Goal: Task Accomplishment & Management: Manage account settings

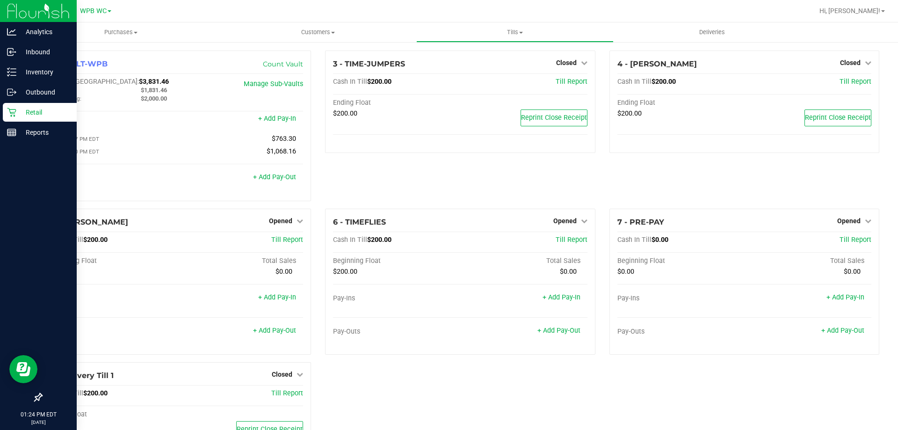
click at [19, 109] on p "Retail" at bounding box center [44, 112] width 56 height 11
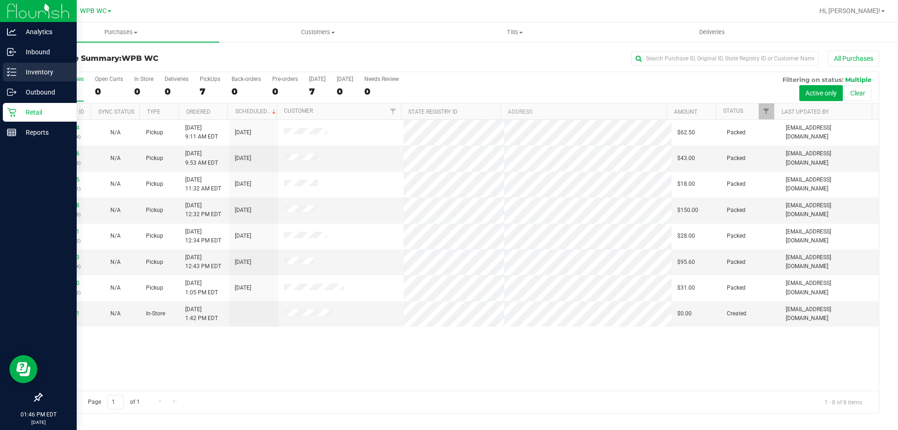
click at [62, 66] on p "Inventory" at bounding box center [44, 71] width 56 height 11
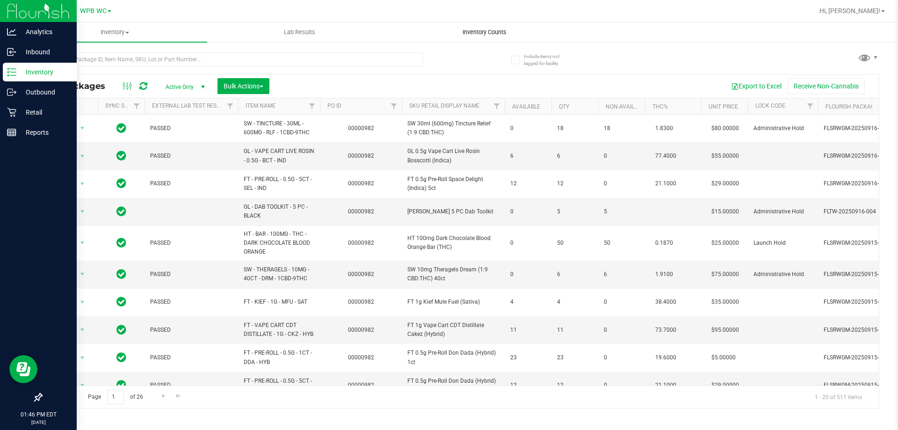
click at [493, 41] on uib-tab-heading "Inventory Counts" at bounding box center [485, 32] width 184 height 19
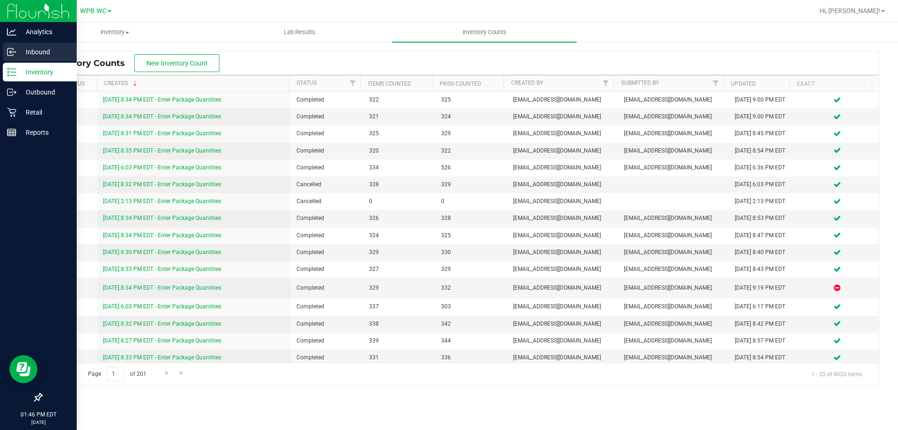
click at [45, 44] on div "Inbound" at bounding box center [40, 52] width 74 height 19
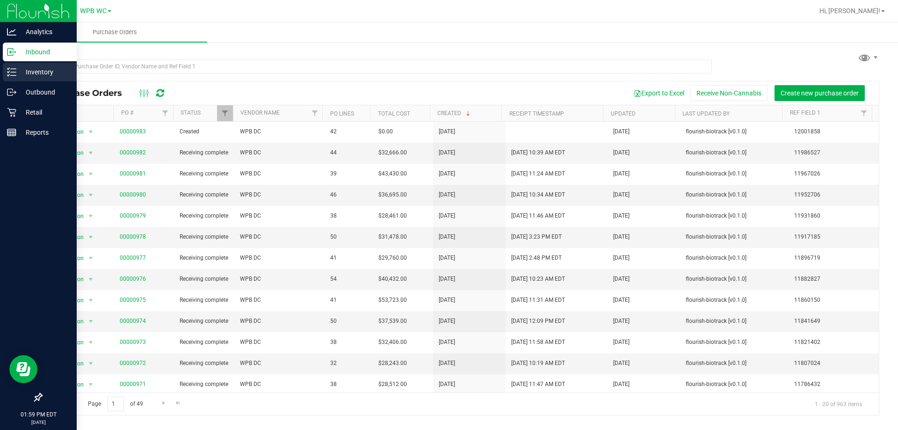
click at [51, 76] on p "Inventory" at bounding box center [44, 71] width 56 height 11
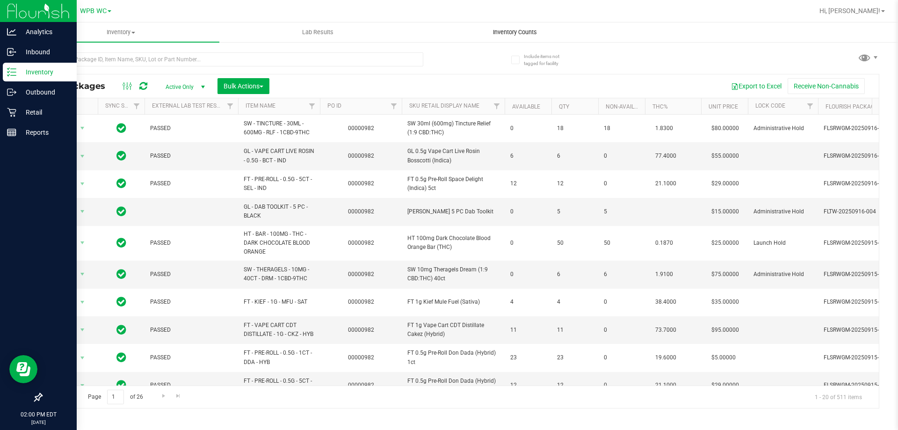
click at [471, 28] on uib-tab-heading "Inventory Counts" at bounding box center [515, 32] width 196 height 19
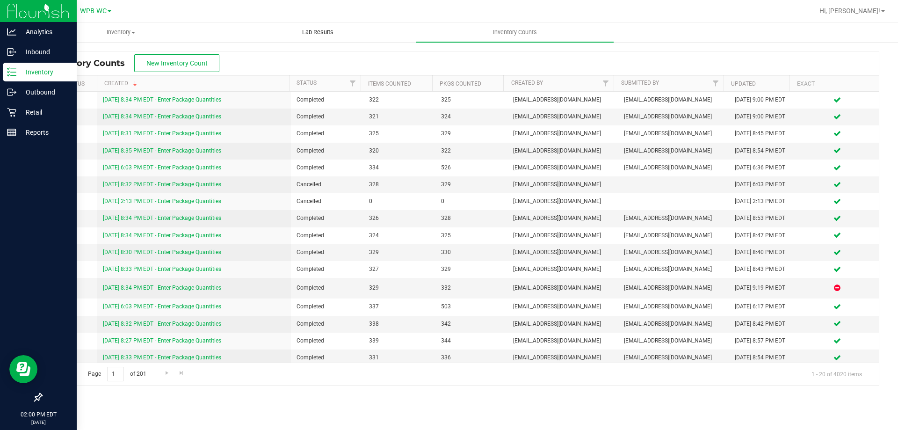
click at [321, 35] on span "Lab Results" at bounding box center [318, 32] width 57 height 8
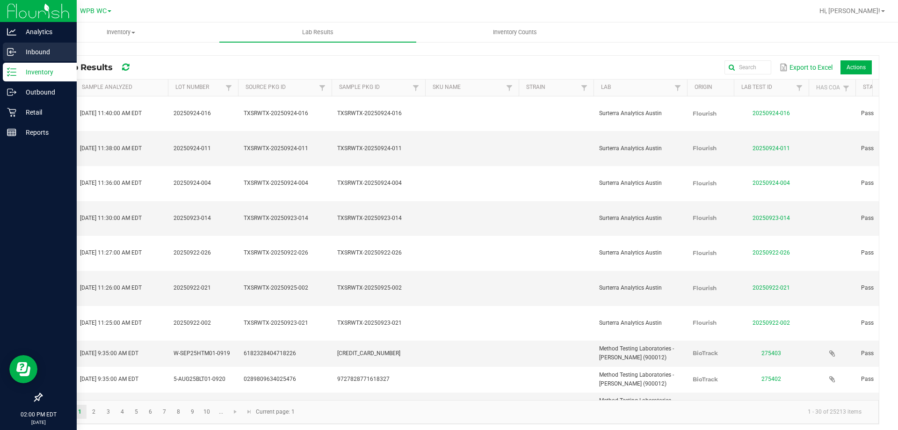
click at [22, 51] on p "Inbound" at bounding box center [44, 51] width 56 height 11
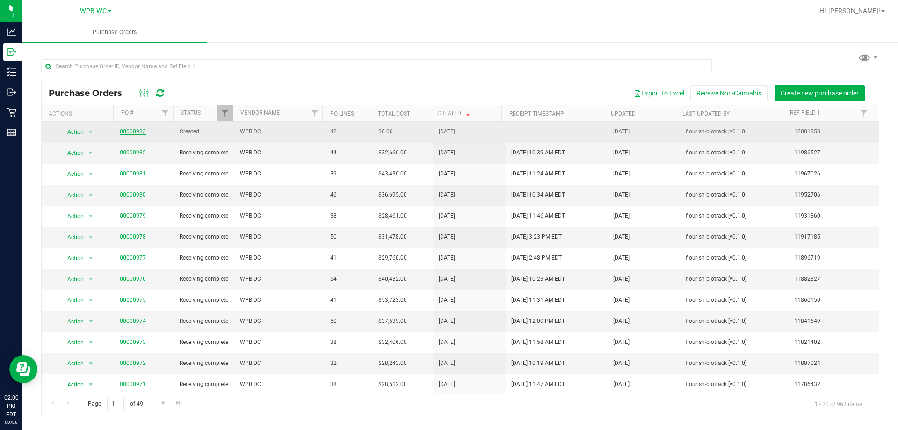
click at [139, 130] on link "00000983" at bounding box center [133, 131] width 26 height 7
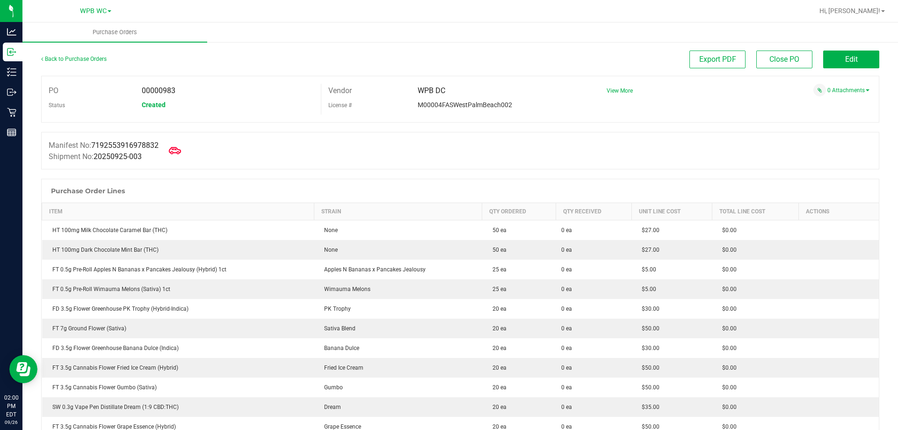
click at [181, 152] on icon at bounding box center [175, 151] width 12 height 12
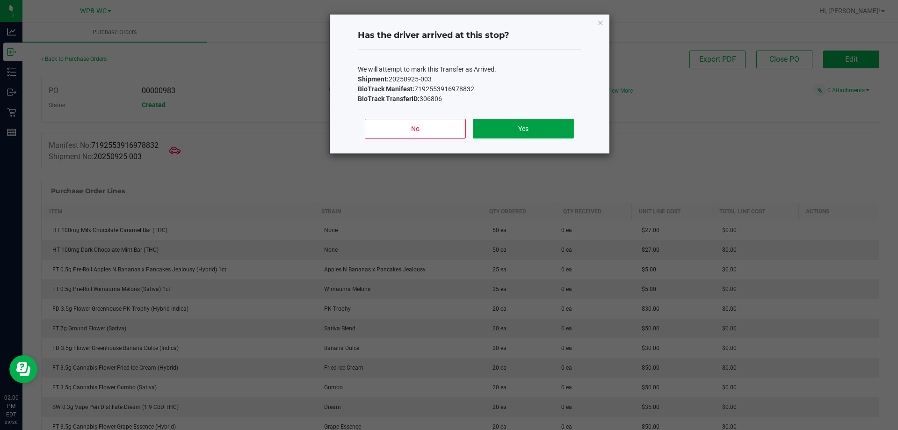
click at [510, 130] on button "Yes" at bounding box center [523, 129] width 101 height 20
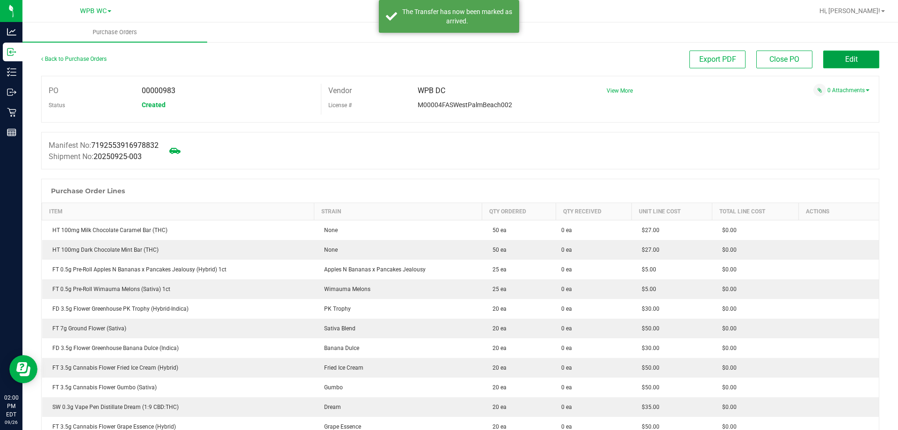
click at [854, 61] on button "Edit" at bounding box center [852, 60] width 56 height 18
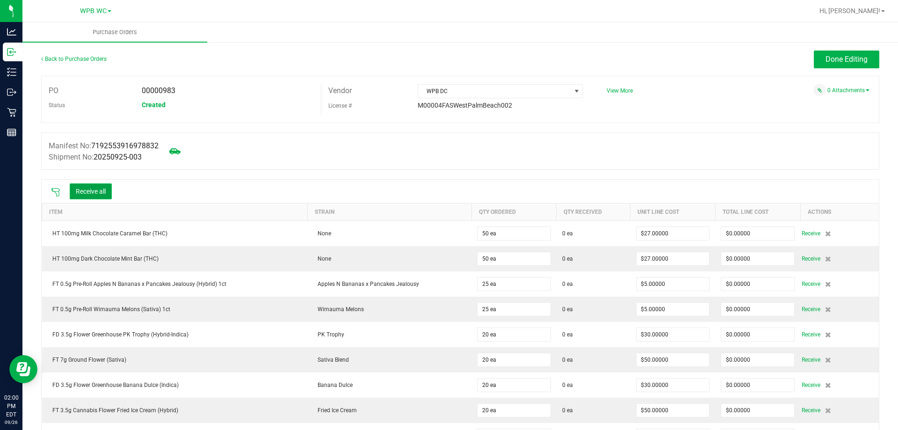
click at [100, 189] on button "Receive all" at bounding box center [91, 191] width 42 height 16
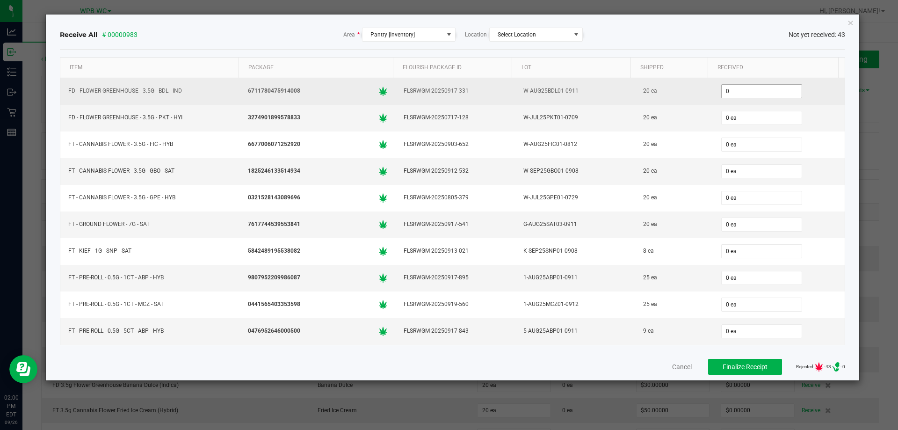
click at [759, 97] on input "0" at bounding box center [762, 91] width 80 height 13
type input "20 ea"
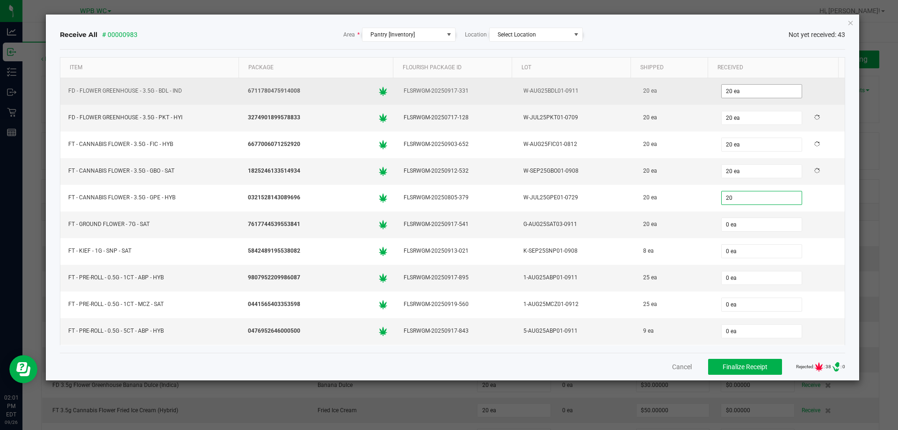
type input "20 ea"
type input "8 ea"
type input "25 ea"
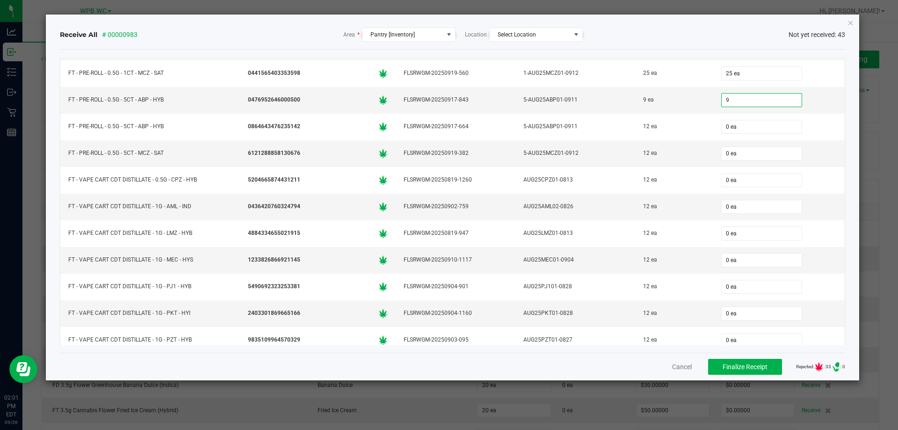
scroll to position [234, 0]
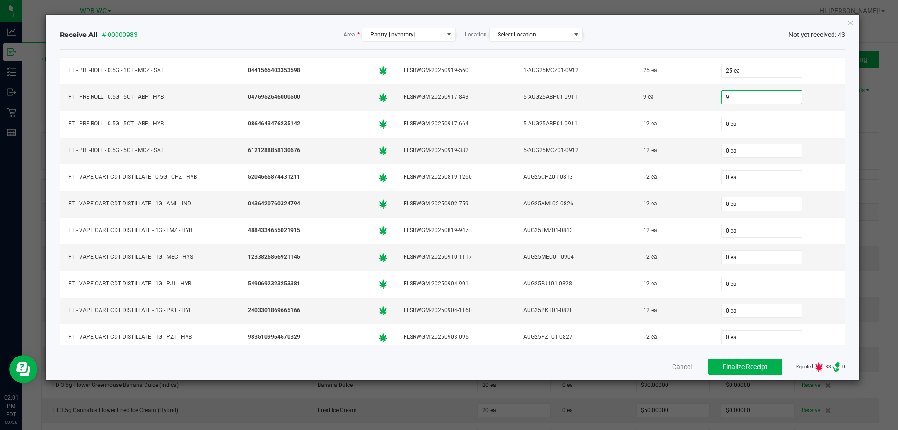
type input "9 ea"
type input "12 ea"
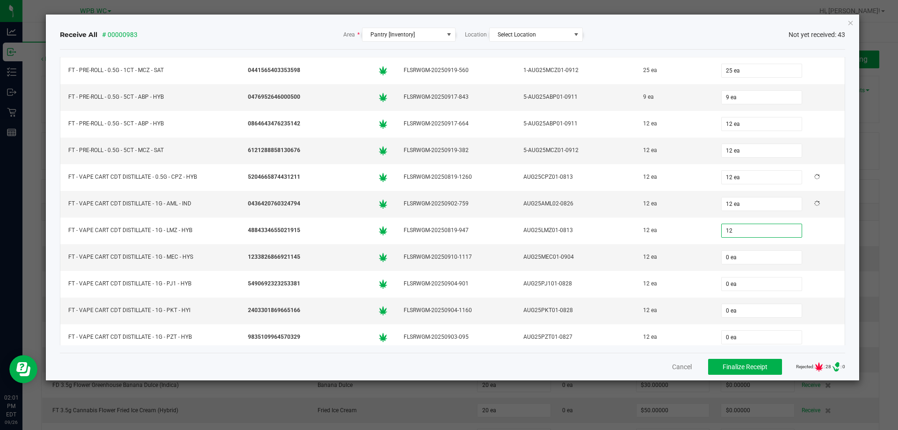
type input "12 ea"
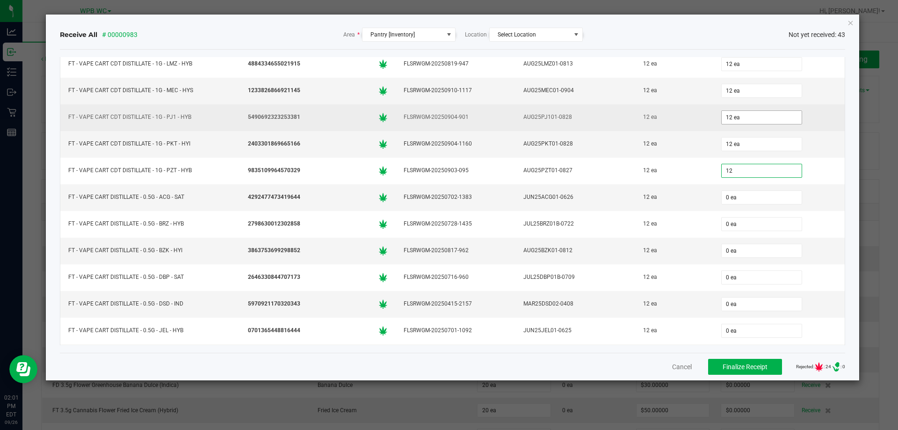
scroll to position [421, 0]
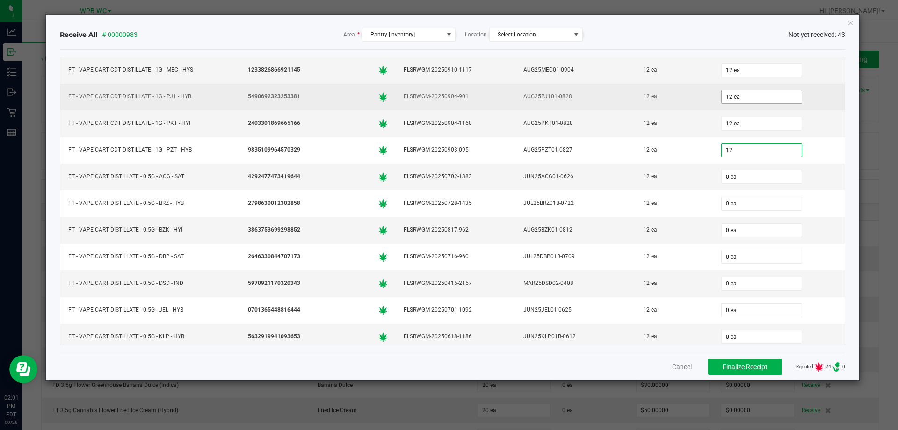
type input "12 ea"
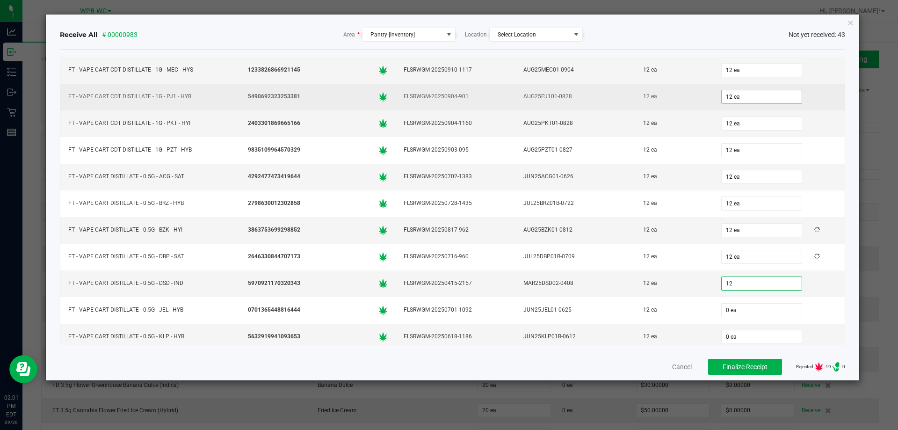
type input "12 ea"
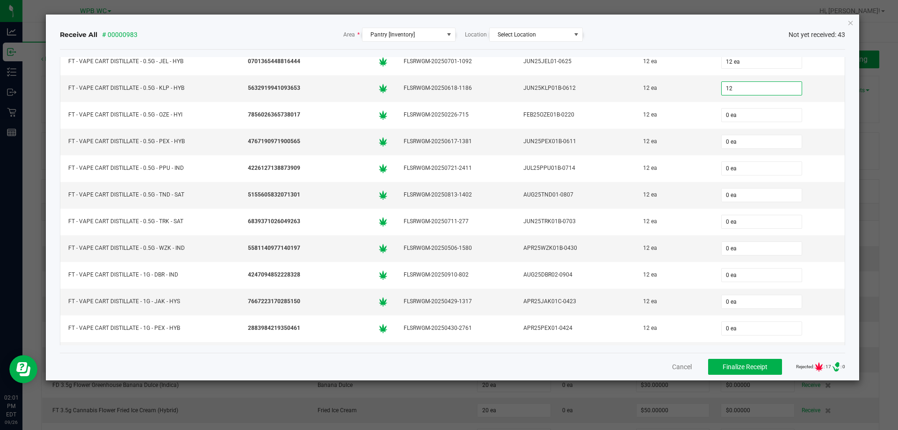
scroll to position [655, 0]
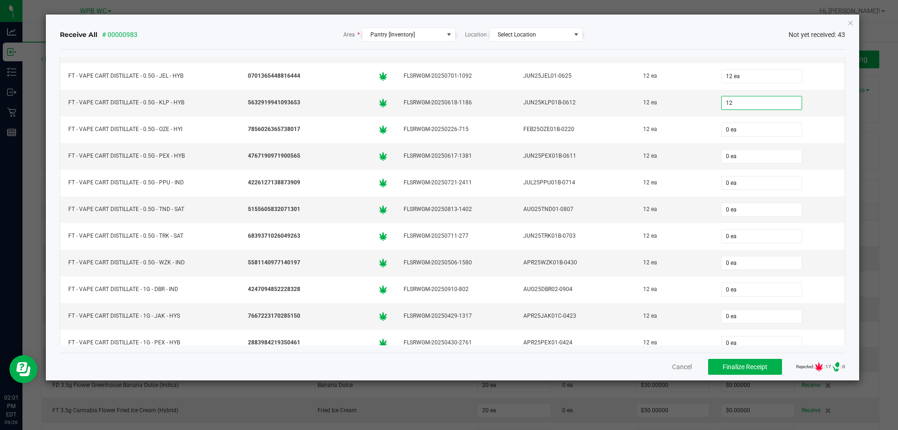
type input "12 ea"
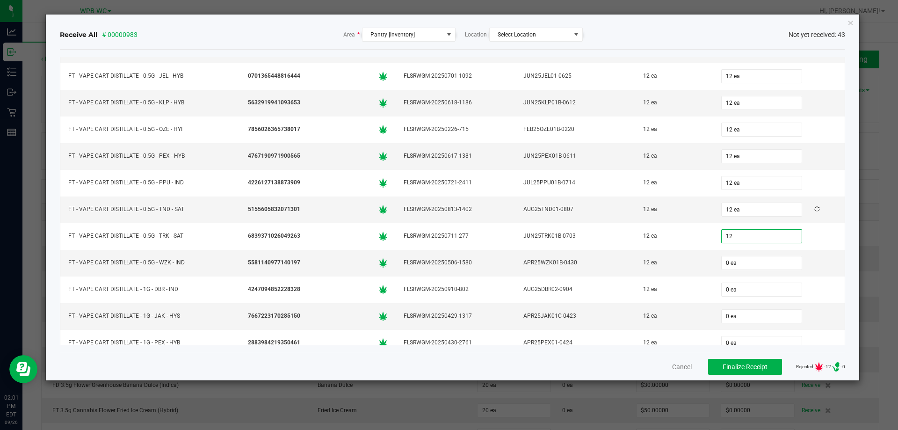
type input "12 ea"
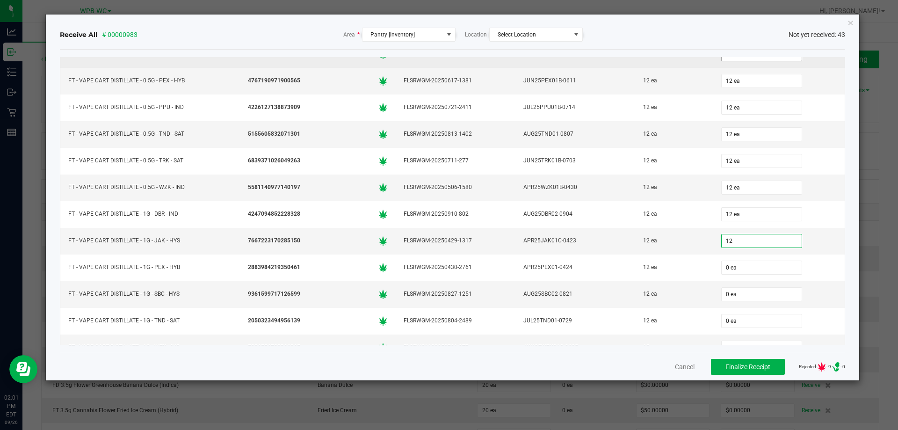
scroll to position [796, 0]
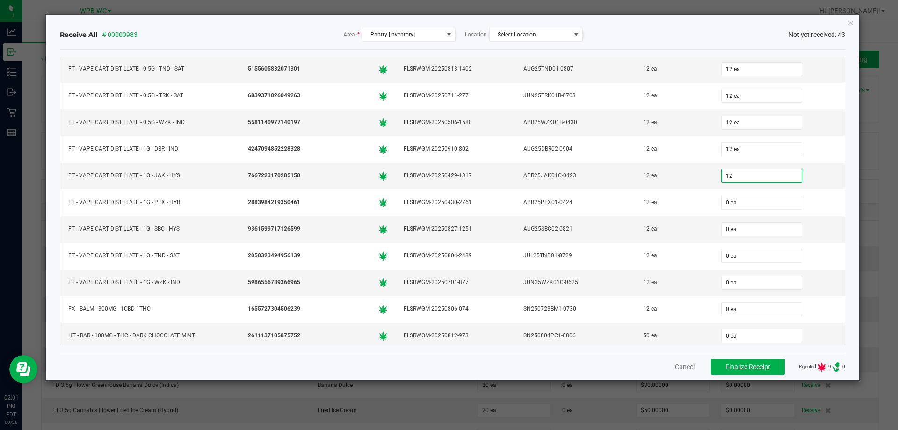
type input "12 ea"
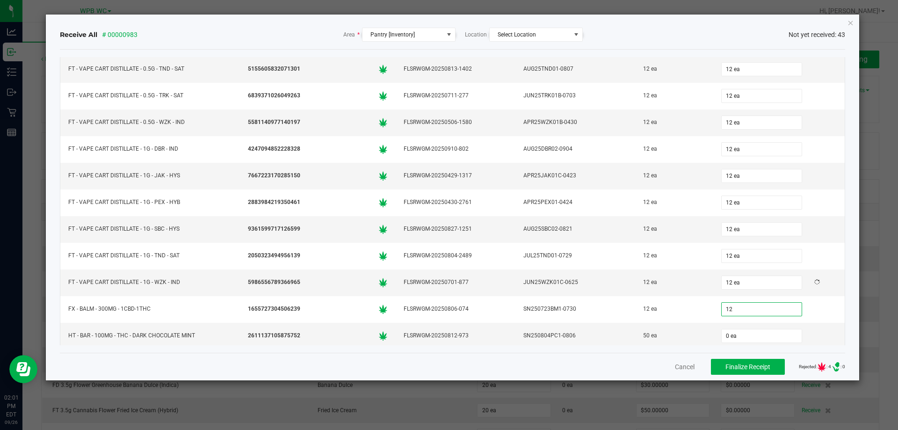
type input "12 ea"
type input "50 ea"
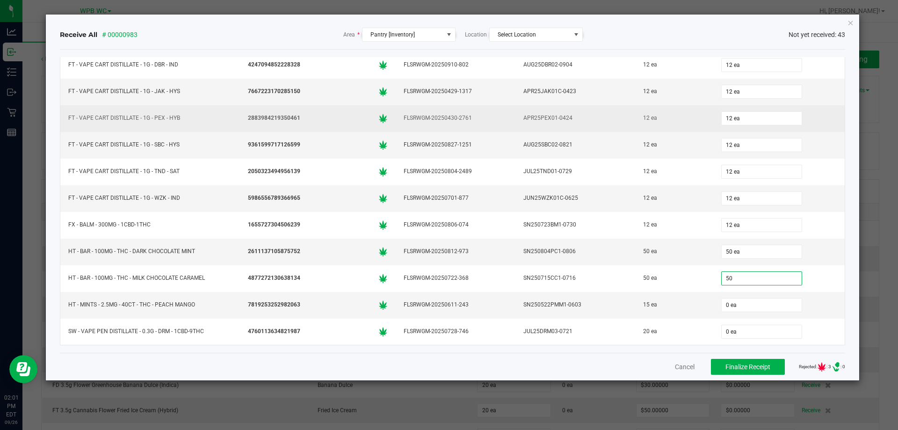
type input "50 ea"
type input "15 ea"
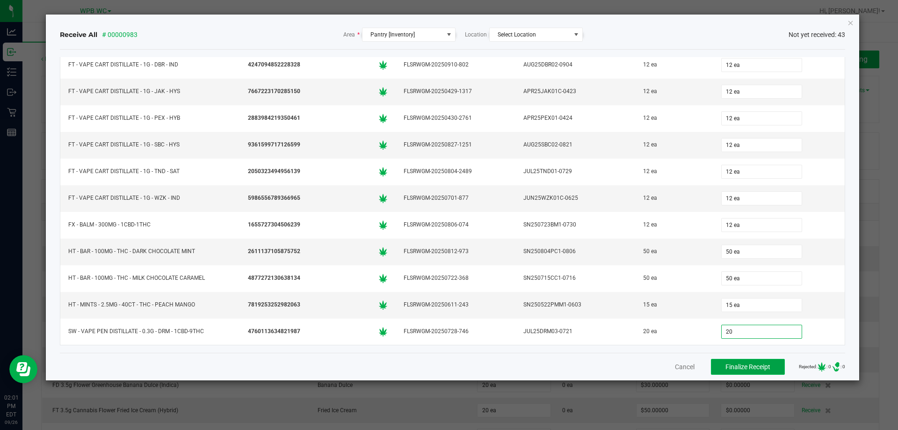
type input "20 ea"
click at [731, 365] on span "Finalize Receipt" at bounding box center [748, 366] width 45 height 7
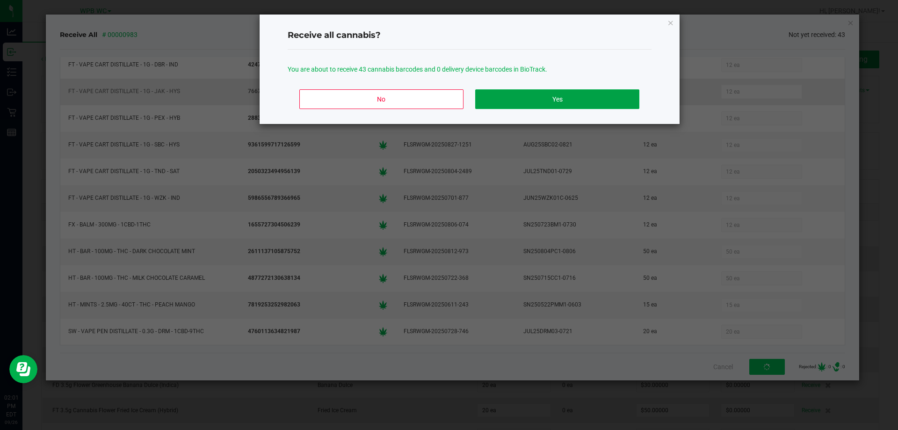
click at [496, 101] on button "Yes" at bounding box center [557, 99] width 164 height 20
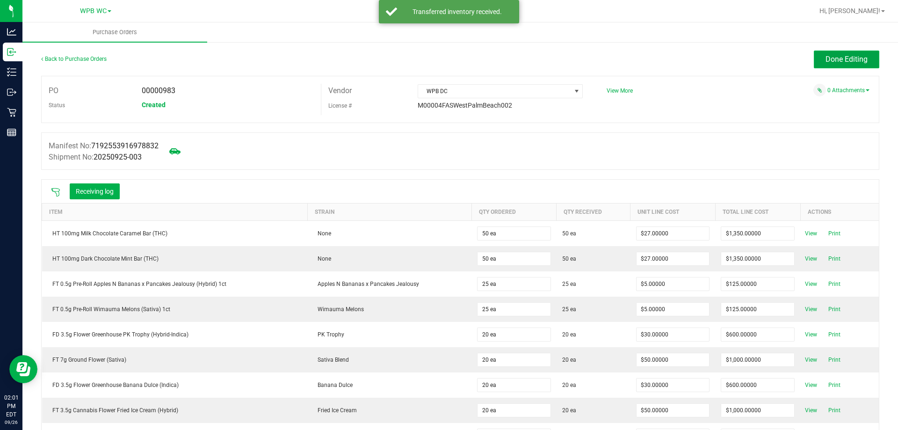
click at [841, 63] on span "Done Editing" at bounding box center [847, 59] width 42 height 9
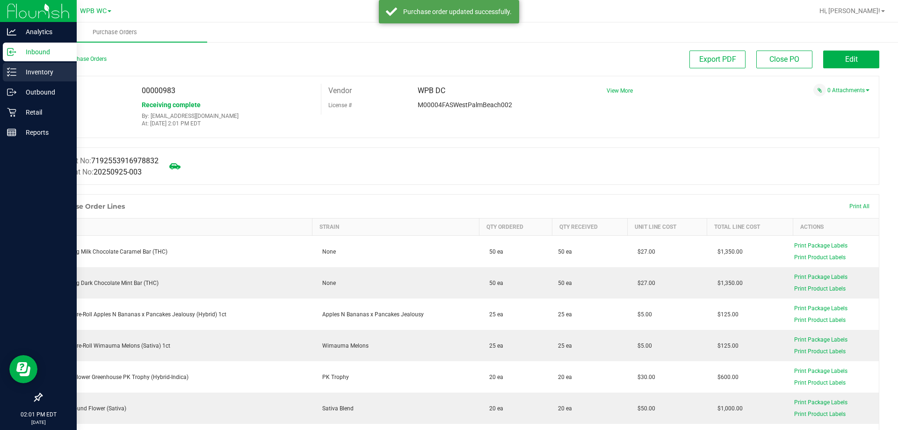
click at [28, 76] on p "Inventory" at bounding box center [44, 71] width 56 height 11
